Goal: Transaction & Acquisition: Purchase product/service

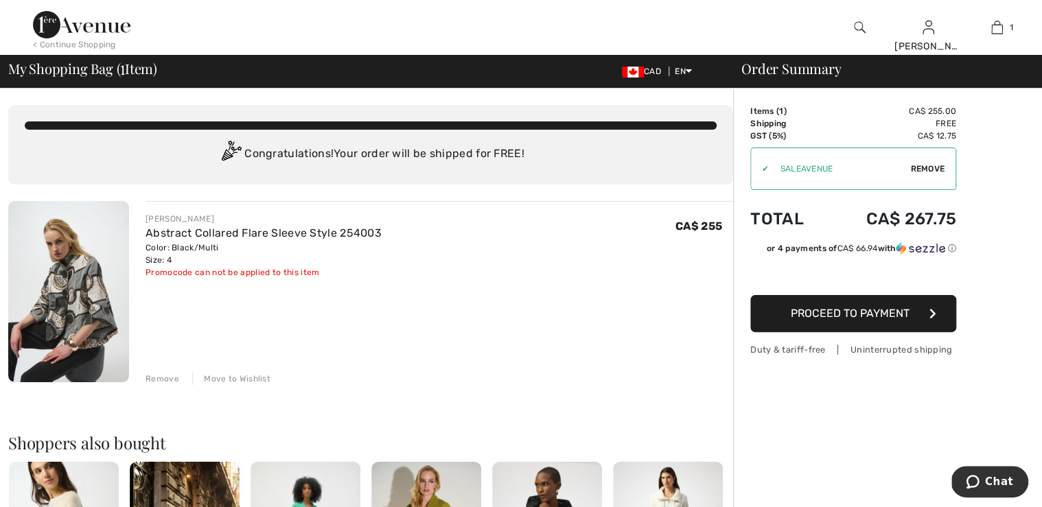
click at [797, 320] on span "Proceed to Payment" at bounding box center [850, 313] width 119 height 13
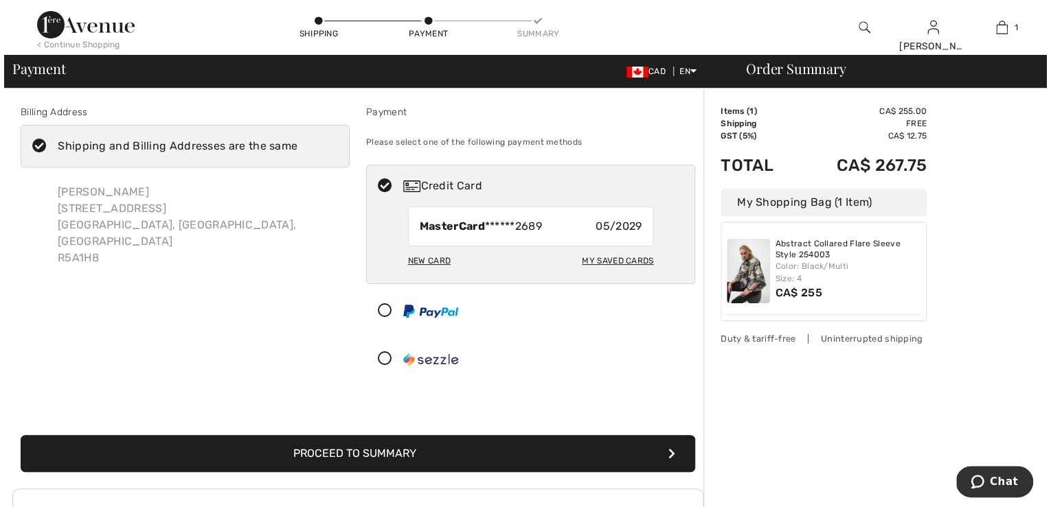
scroll to position [55, 0]
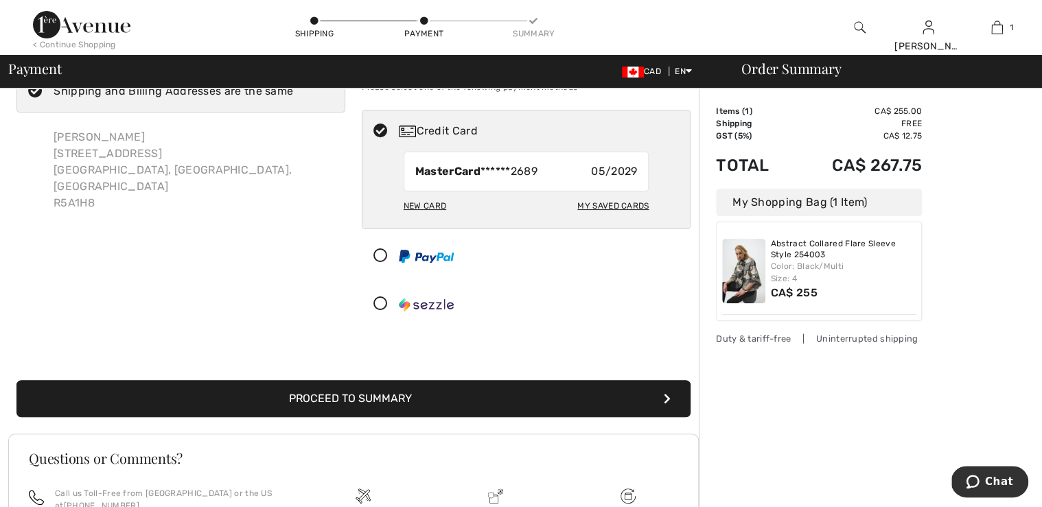
click at [577, 216] on div "My Saved Cards" at bounding box center [612, 205] width 71 height 23
radio input "true"
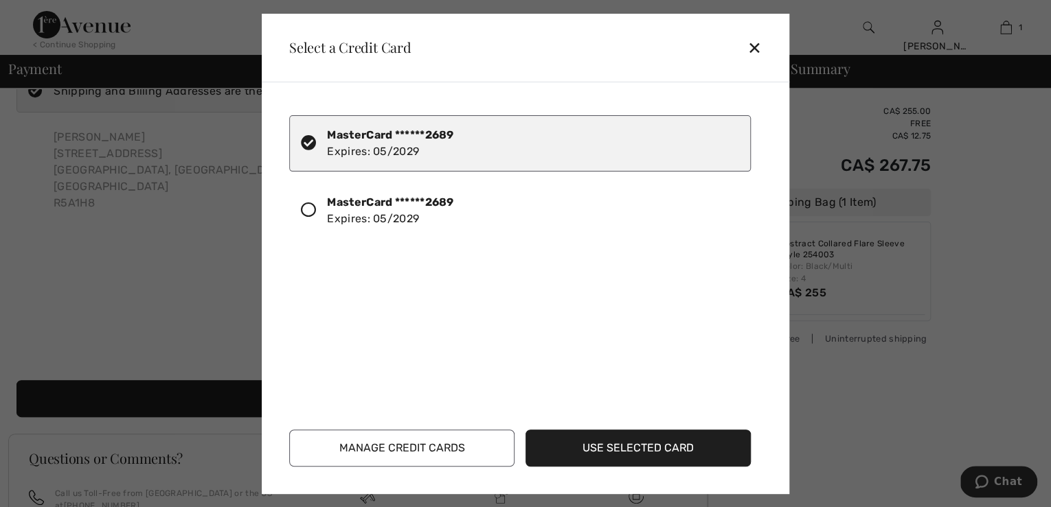
click at [404, 448] on button "Manage Credit Cards" at bounding box center [401, 448] width 225 height 37
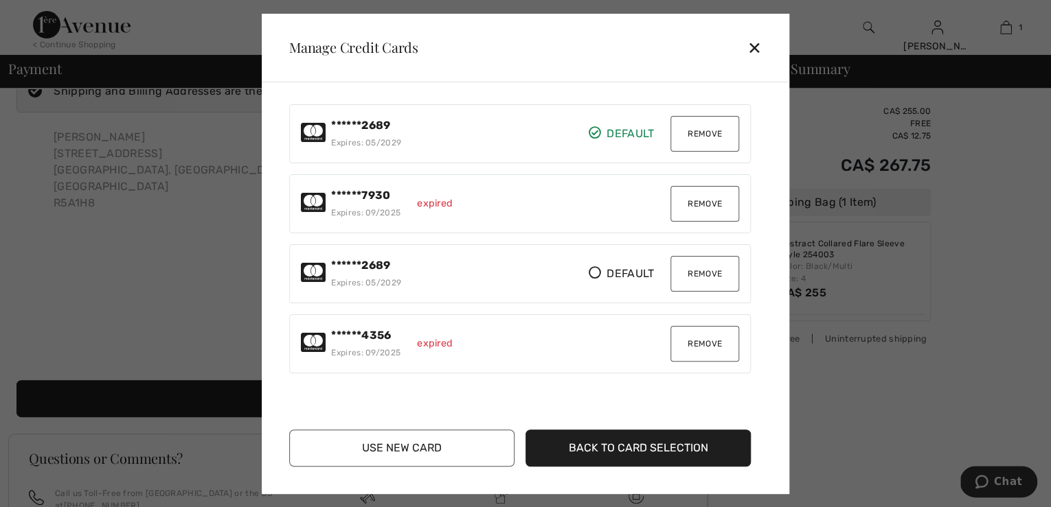
click at [691, 211] on button "Remove" at bounding box center [704, 204] width 69 height 36
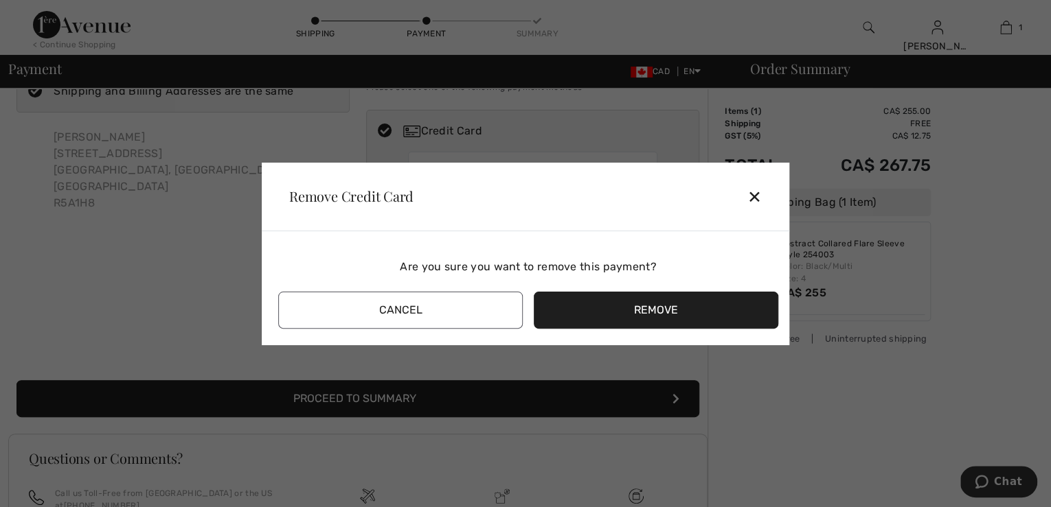
click at [591, 310] on button "Remove" at bounding box center [656, 310] width 244 height 37
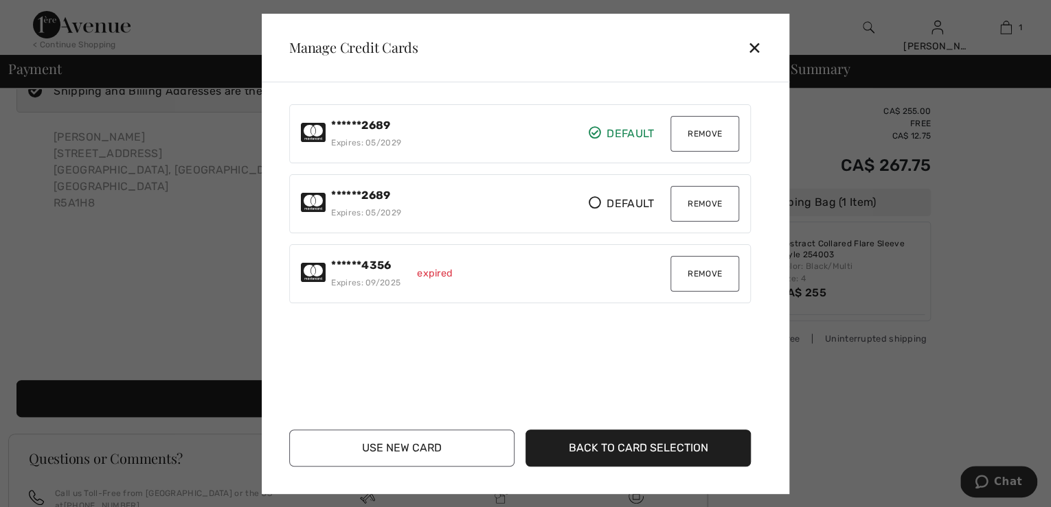
click at [582, 448] on button "Back to Card Selection" at bounding box center [637, 448] width 225 height 37
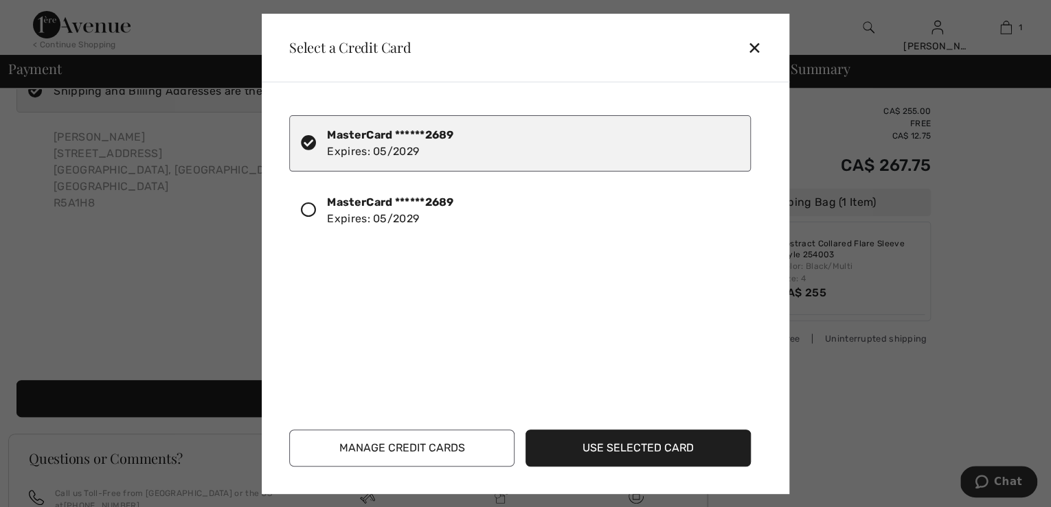
click at [397, 206] on strong "MasterCard ******2689" at bounding box center [390, 202] width 126 height 13
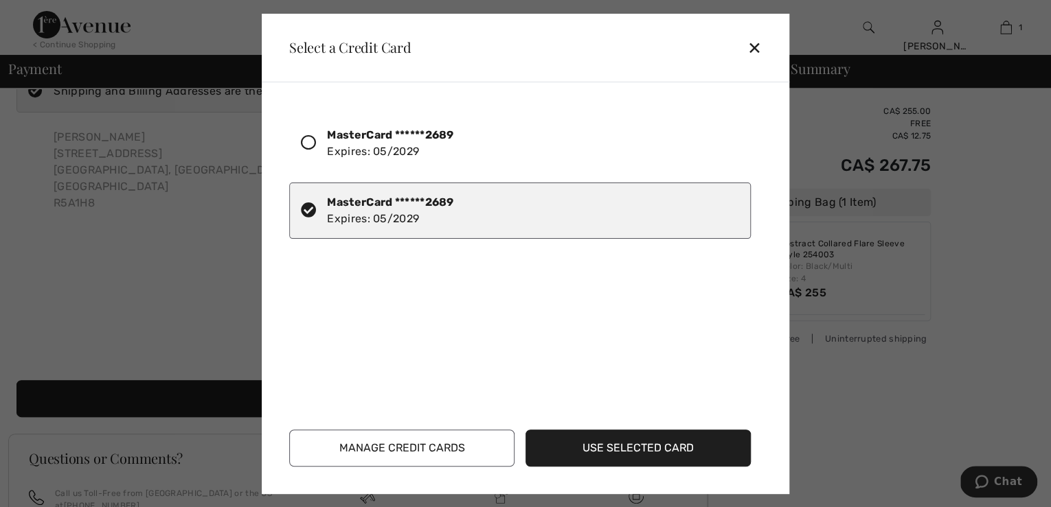
click at [413, 448] on button "Manage Credit Cards" at bounding box center [401, 448] width 225 height 37
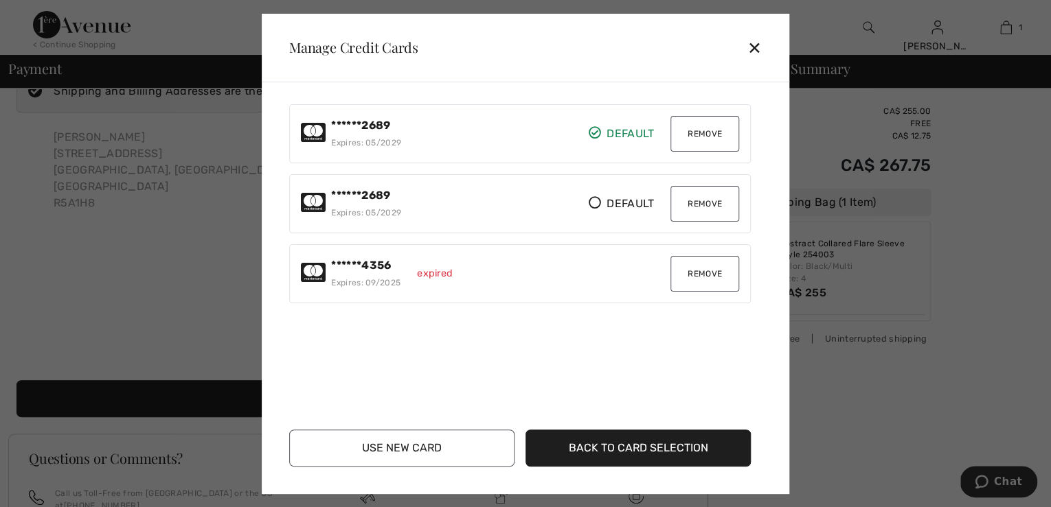
click at [680, 211] on button "Remove" at bounding box center [704, 204] width 69 height 36
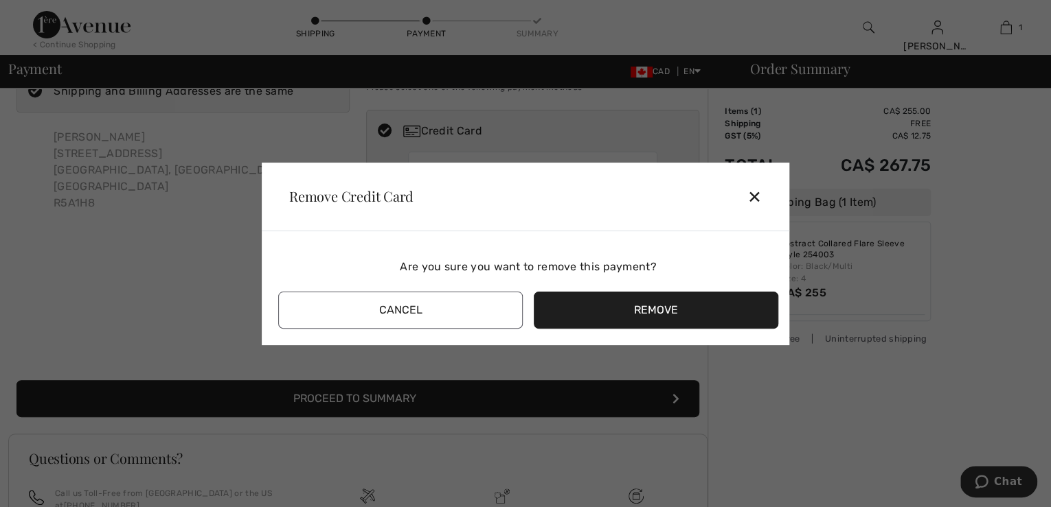
click at [659, 305] on button "Remove" at bounding box center [656, 310] width 244 height 37
